Goal: Task Accomplishment & Management: Manage account settings

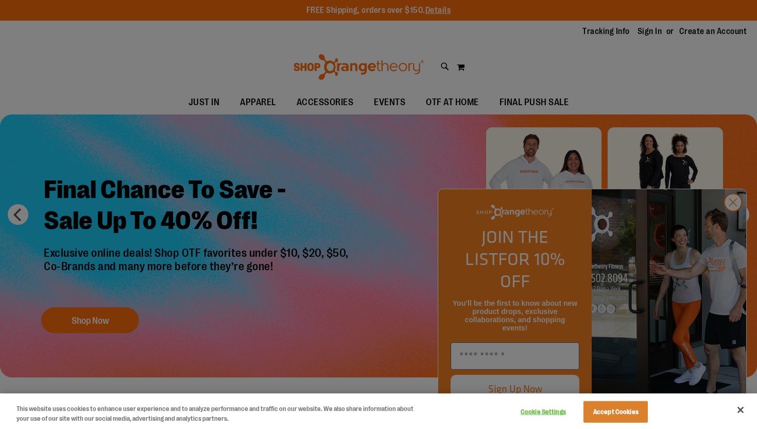
click at [642, 42] on div at bounding box center [378, 214] width 757 height 429
click at [733, 230] on div at bounding box center [378, 214] width 757 height 429
click at [734, 214] on div at bounding box center [378, 214] width 757 height 429
click at [734, 219] on div at bounding box center [378, 214] width 757 height 429
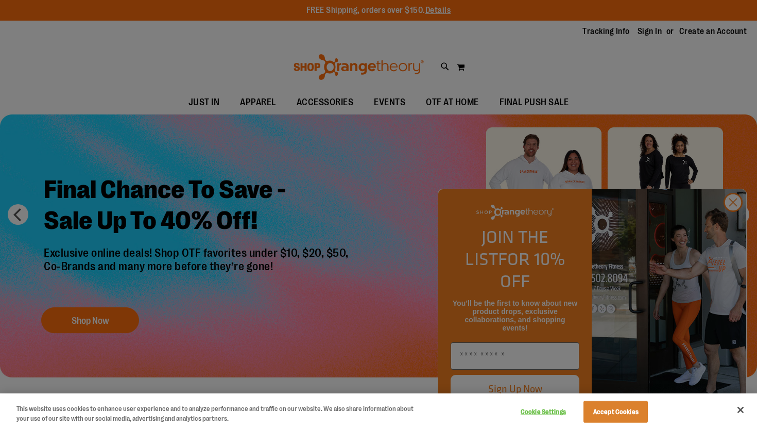
click at [721, 233] on div at bounding box center [378, 214] width 757 height 429
click at [630, 417] on button "Accept Cookies" at bounding box center [616, 412] width 64 height 22
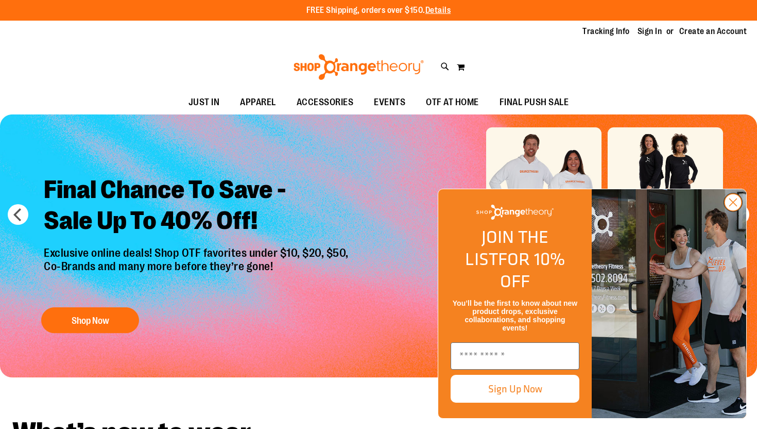
click at [738, 211] on circle "Close dialog" at bounding box center [733, 202] width 17 height 17
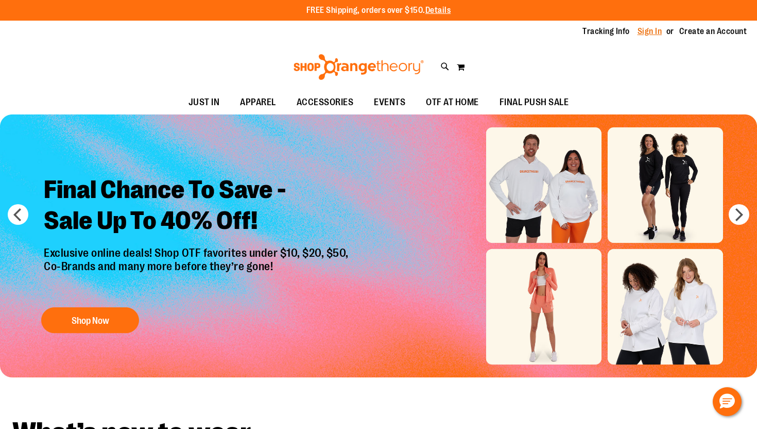
click at [646, 36] on link "Sign In" at bounding box center [650, 31] width 25 height 11
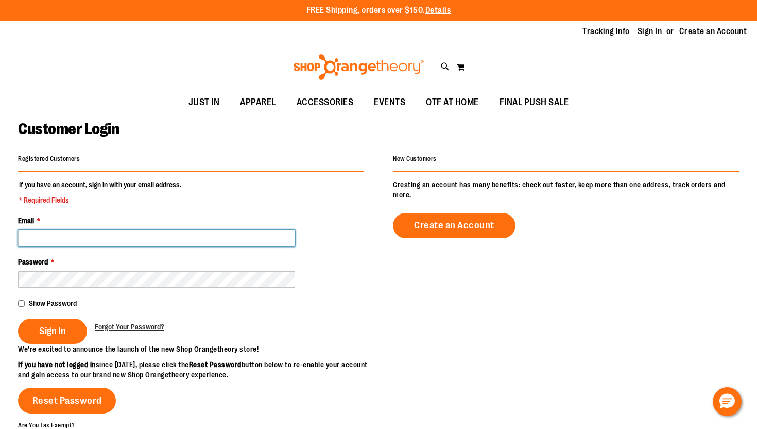
click at [199, 238] on input "Email *" at bounding box center [156, 238] width 277 height 16
type input "**********"
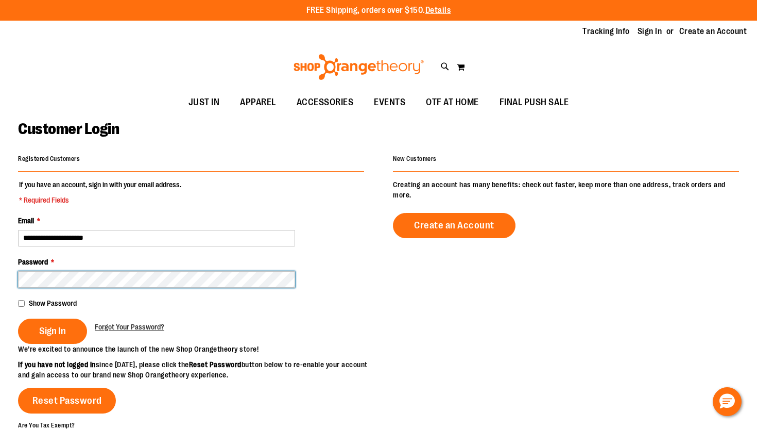
click at [18, 318] on button "Sign In" at bounding box center [52, 330] width 69 height 25
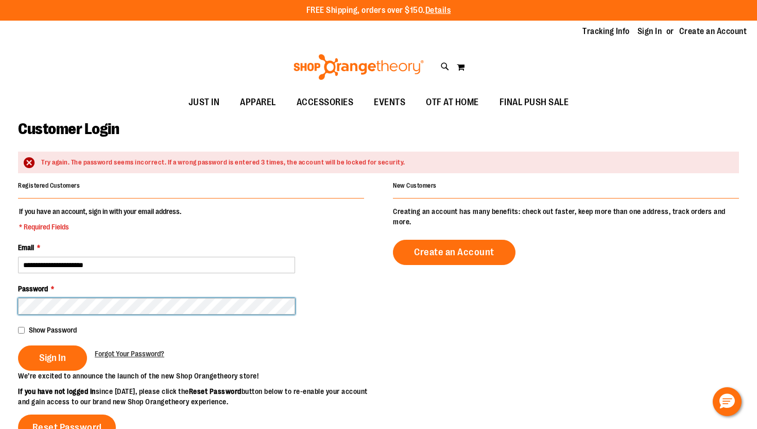
click at [18, 345] on button "Sign In" at bounding box center [52, 357] width 69 height 25
click at [95, 315] on fieldset "**********" at bounding box center [191, 288] width 346 height 164
click at [18, 345] on button "Sign In" at bounding box center [52, 357] width 69 height 25
click at [107, 274] on fieldset "**********" at bounding box center [191, 288] width 346 height 164
click at [18, 345] on button "Sign In" at bounding box center [52, 357] width 69 height 25
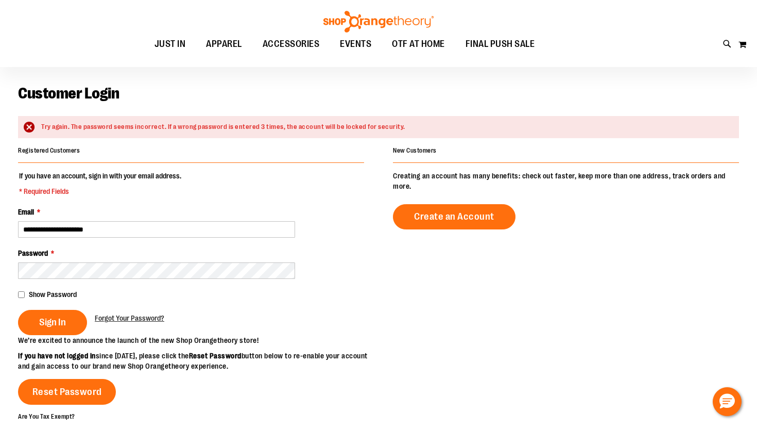
scroll to position [56, 0]
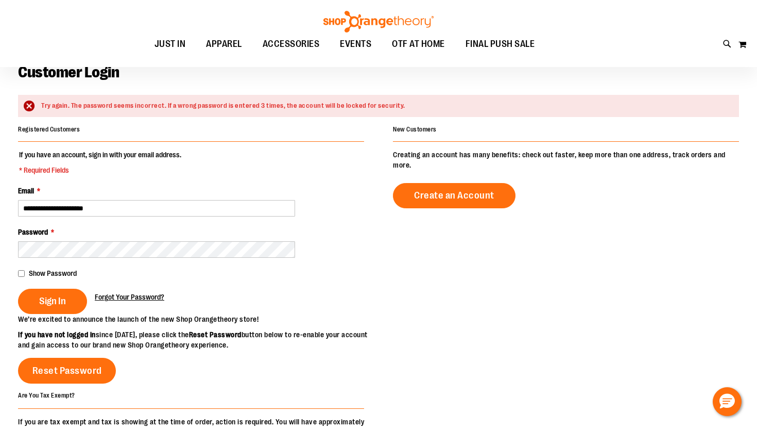
click at [121, 296] on span "Forgot Your Password?" at bounding box center [130, 297] width 70 height 8
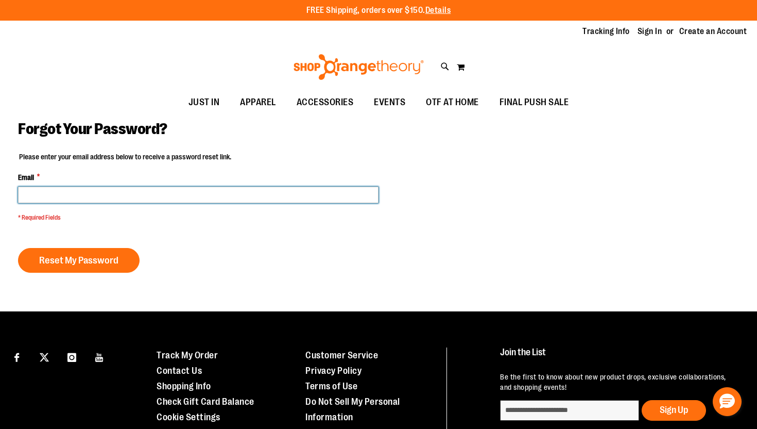
click at [131, 194] on input "Email *" at bounding box center [198, 195] width 361 height 16
type input "**********"
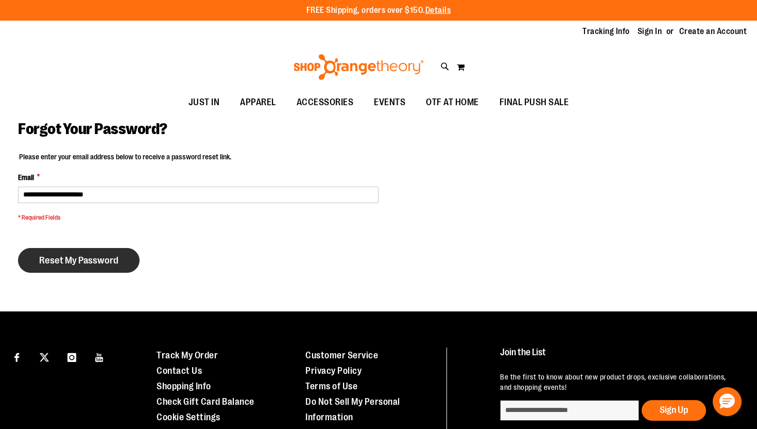
click at [81, 255] on span "Reset My Password" at bounding box center [78, 260] width 79 height 11
